Goal: Transaction & Acquisition: Purchase product/service

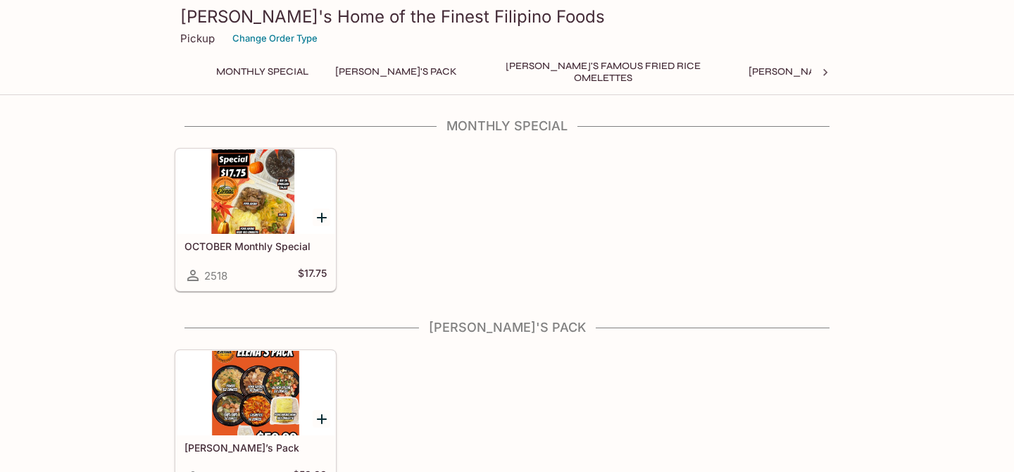
click at [272, 191] on div at bounding box center [255, 191] width 159 height 85
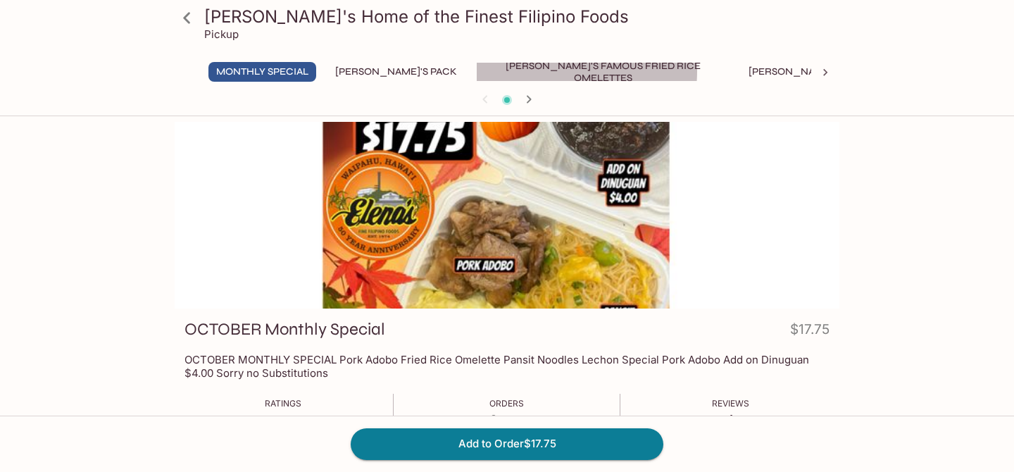
click at [513, 71] on button "[PERSON_NAME]'s Famous Fried Rice Omelettes" at bounding box center [603, 72] width 254 height 20
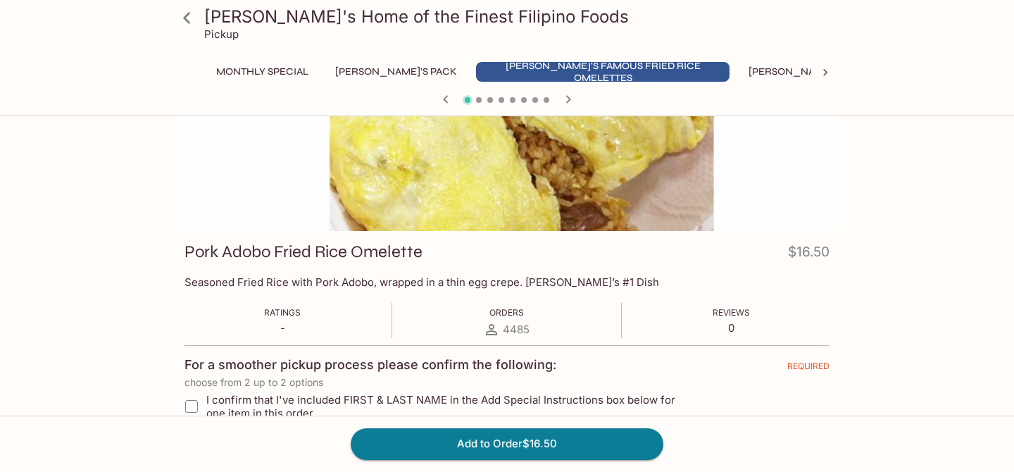
scroll to position [80, 0]
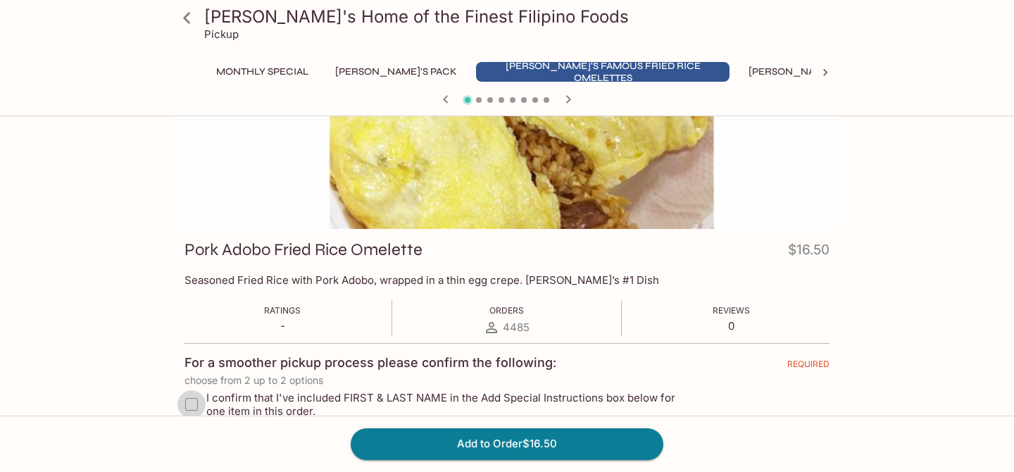
click at [192, 404] on input "I confirm that I've included FIRST & LAST NAME in the Add Special Instructions …" at bounding box center [191, 404] width 28 height 28
checkbox input "true"
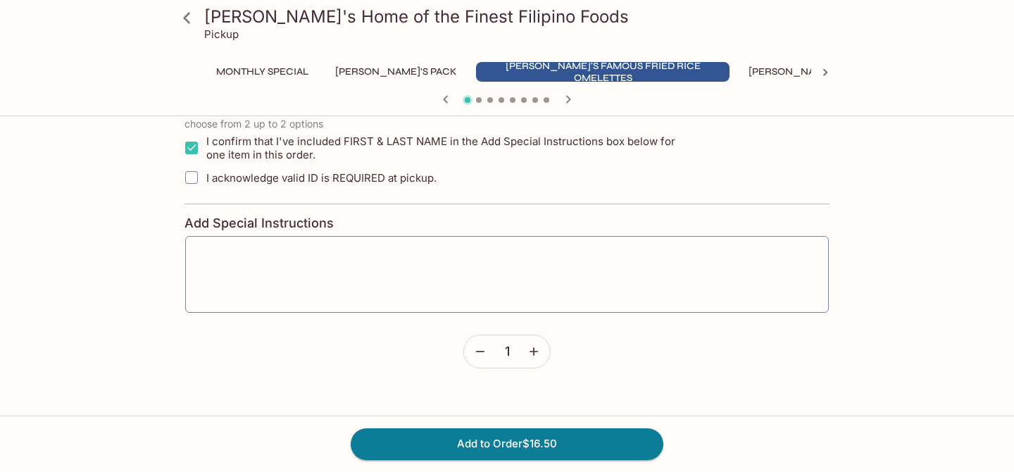
scroll to position [0, 0]
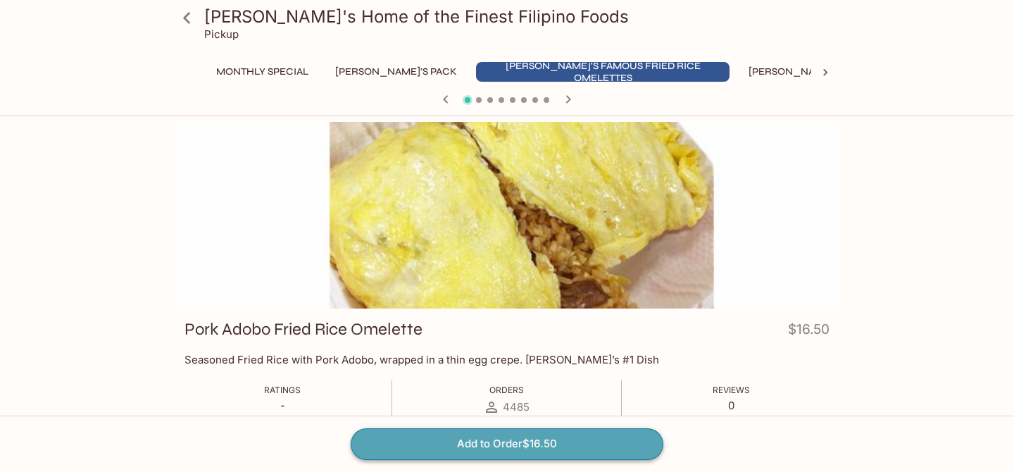
click at [478, 442] on button "Add to Order $16.50" at bounding box center [507, 443] width 313 height 31
click at [550, 443] on button "Add to Order $16.50" at bounding box center [507, 443] width 313 height 31
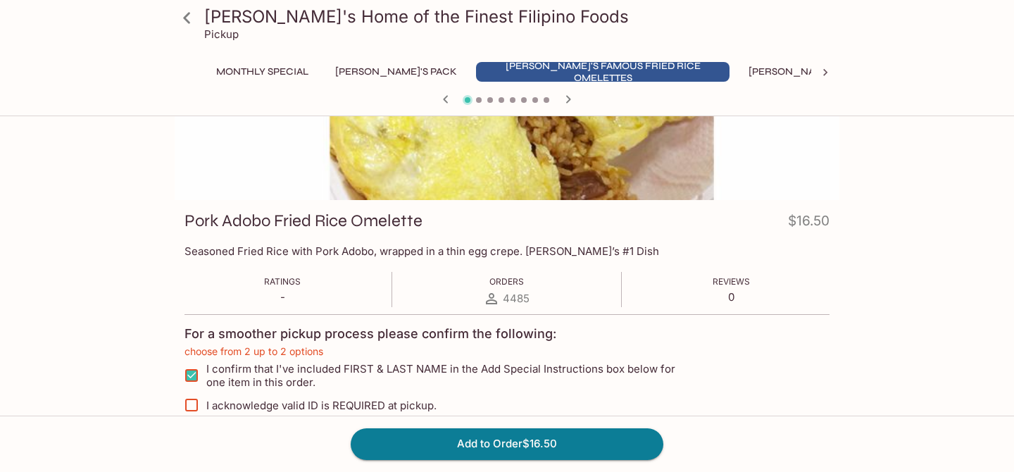
scroll to position [118, 0]
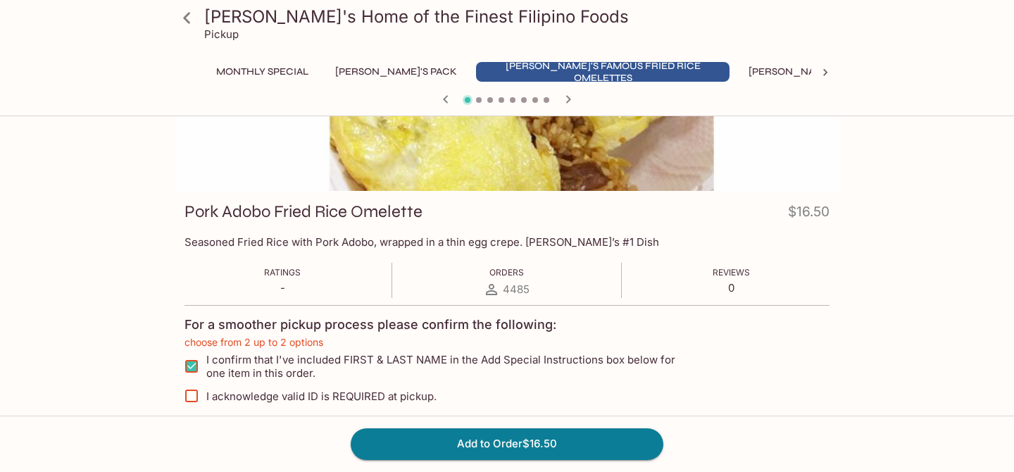
click at [812, 222] on h4 "$16.50" at bounding box center [809, 214] width 42 height 27
click at [809, 216] on h4 "$16.50" at bounding box center [809, 214] width 42 height 27
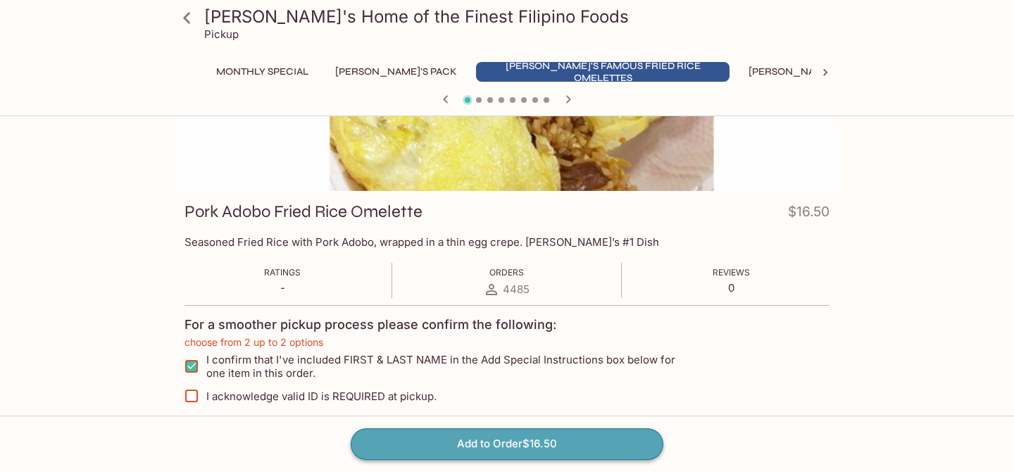
click at [568, 445] on button "Add to Order $16.50" at bounding box center [507, 443] width 313 height 31
click at [523, 442] on button "Add to Order $16.50" at bounding box center [507, 443] width 313 height 31
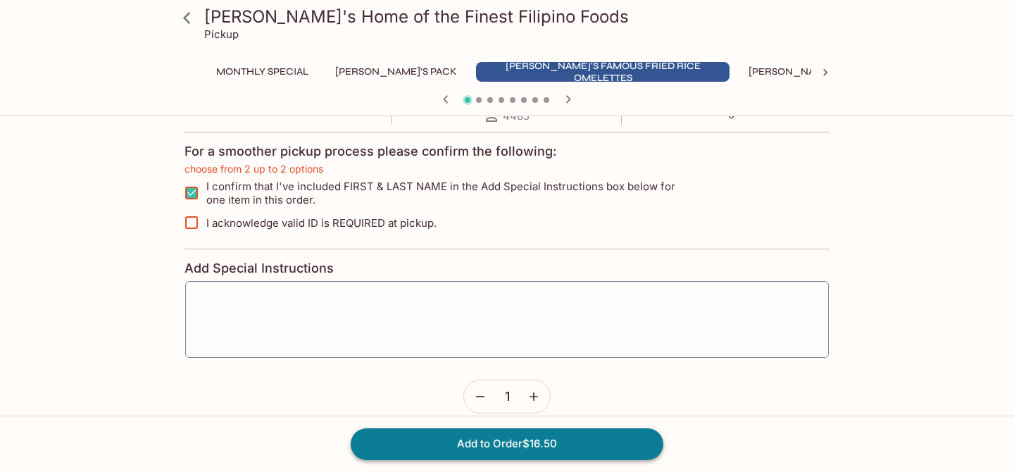
scroll to position [296, 0]
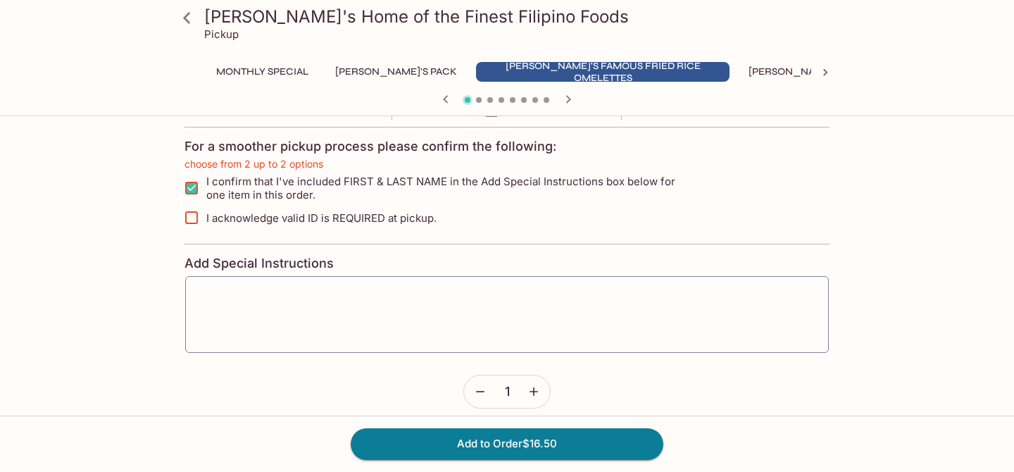
click at [535, 390] on icon "button" at bounding box center [534, 392] width 14 height 14
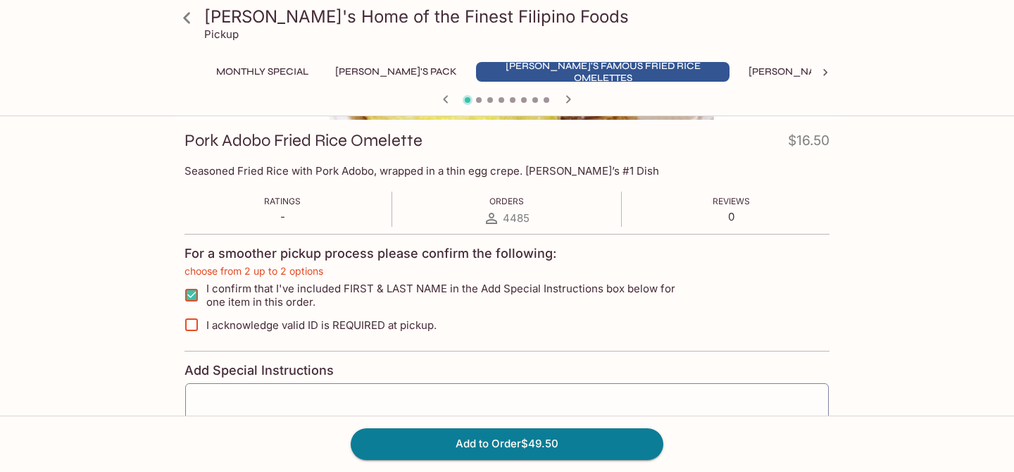
scroll to position [336, 0]
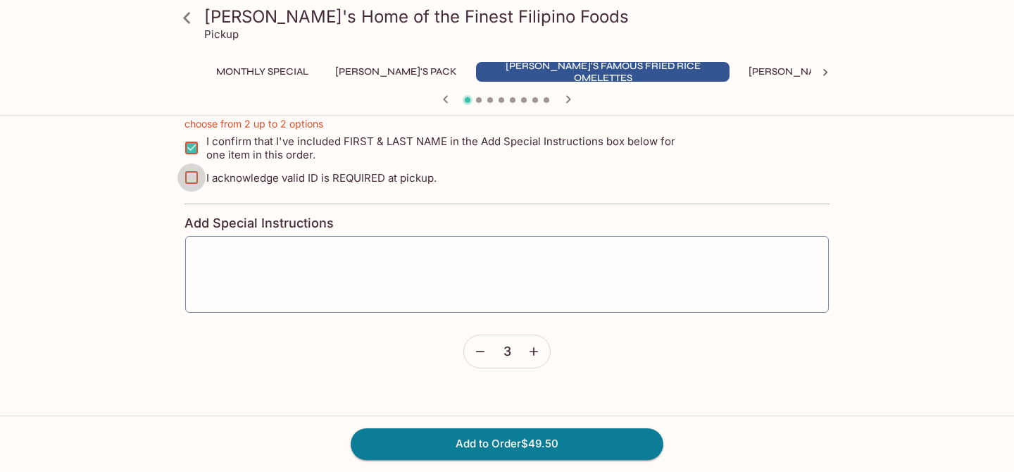
click at [190, 177] on input "I acknowledge valid ID is REQUIRED at pickup." at bounding box center [191, 177] width 28 height 28
checkbox input "true"
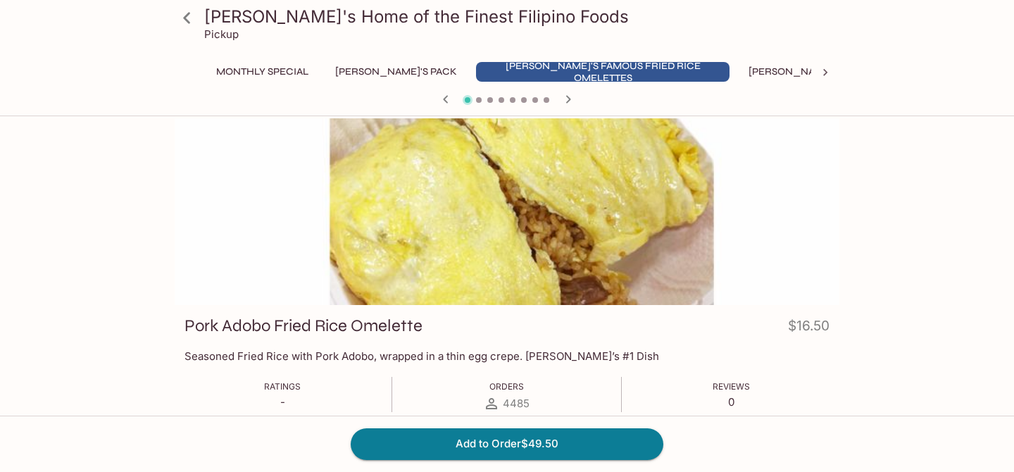
scroll to position [0, 0]
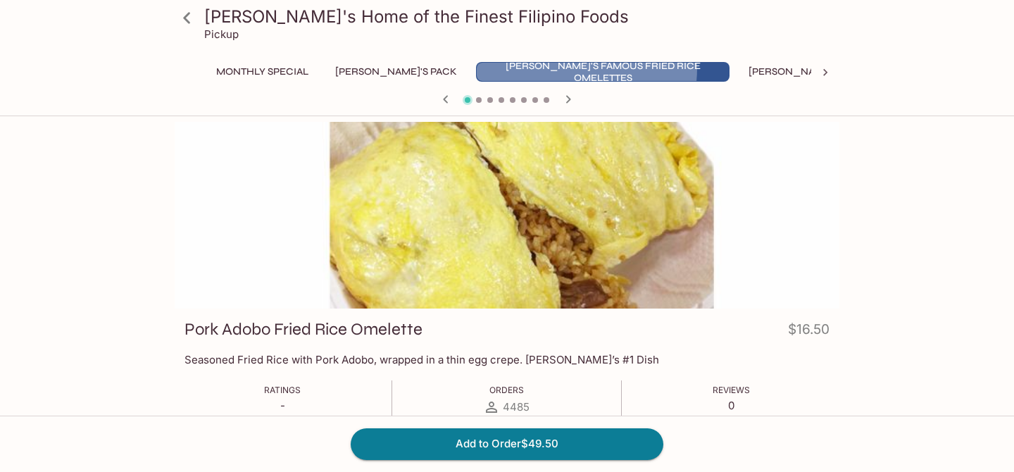
click at [499, 68] on button "[PERSON_NAME]'s Famous Fried Rice Omelettes" at bounding box center [603, 72] width 254 height 20
click at [191, 24] on icon at bounding box center [187, 18] width 25 height 25
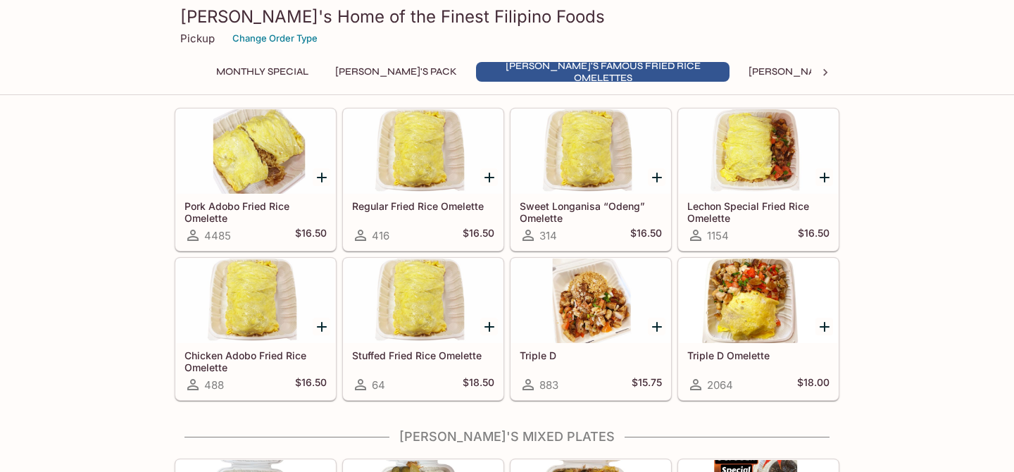
scroll to position [444, 0]
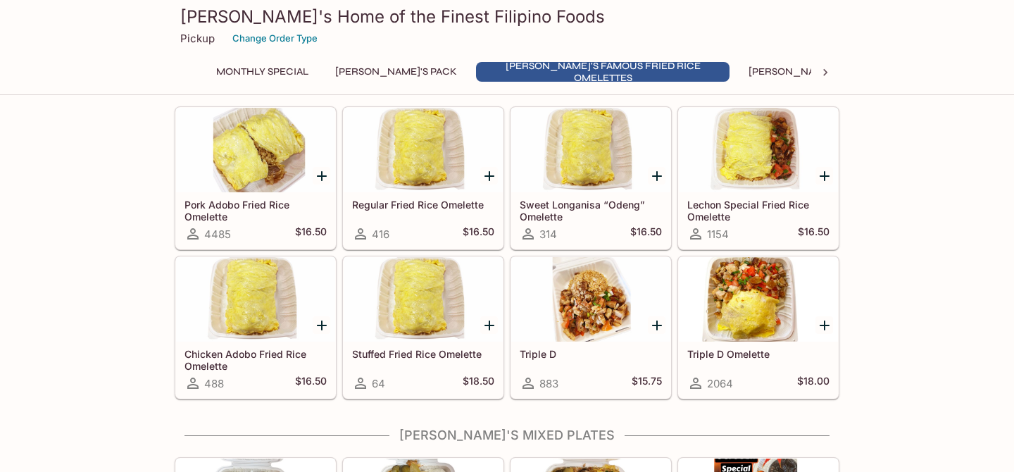
click at [266, 173] on div at bounding box center [255, 150] width 159 height 85
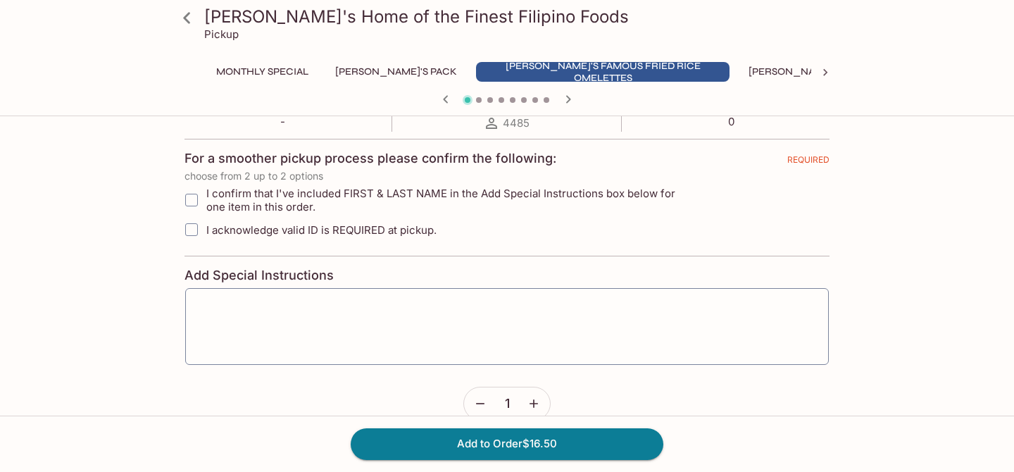
scroll to position [267, 0]
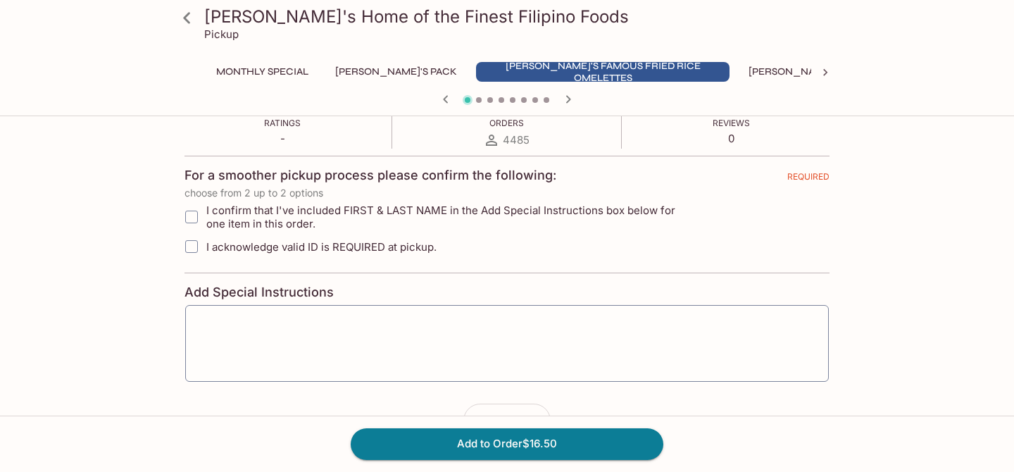
click at [532, 142] on div "Ratings - Orders 4485 Reviews 0" at bounding box center [507, 130] width 645 height 35
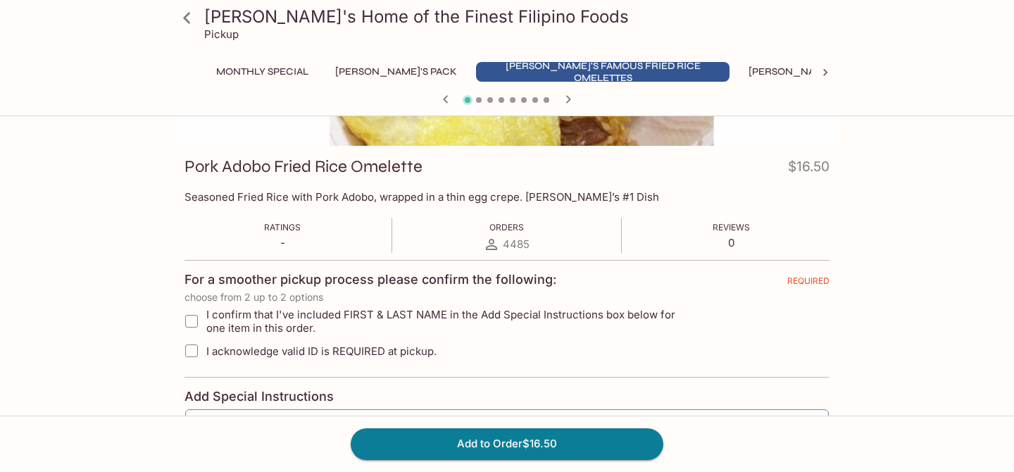
scroll to position [0, 0]
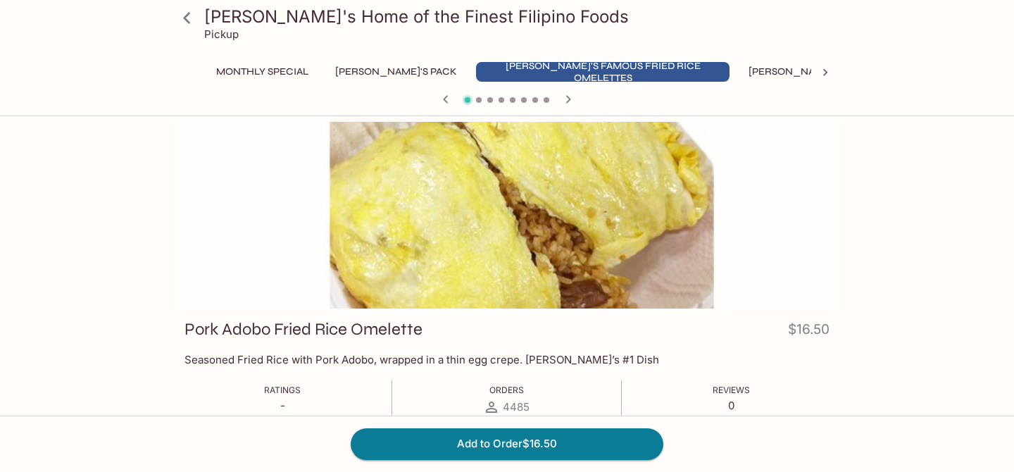
click at [444, 397] on div "Ratings - Orders 4485 Reviews 0" at bounding box center [507, 397] width 645 height 35
